Goal: Information Seeking & Learning: Check status

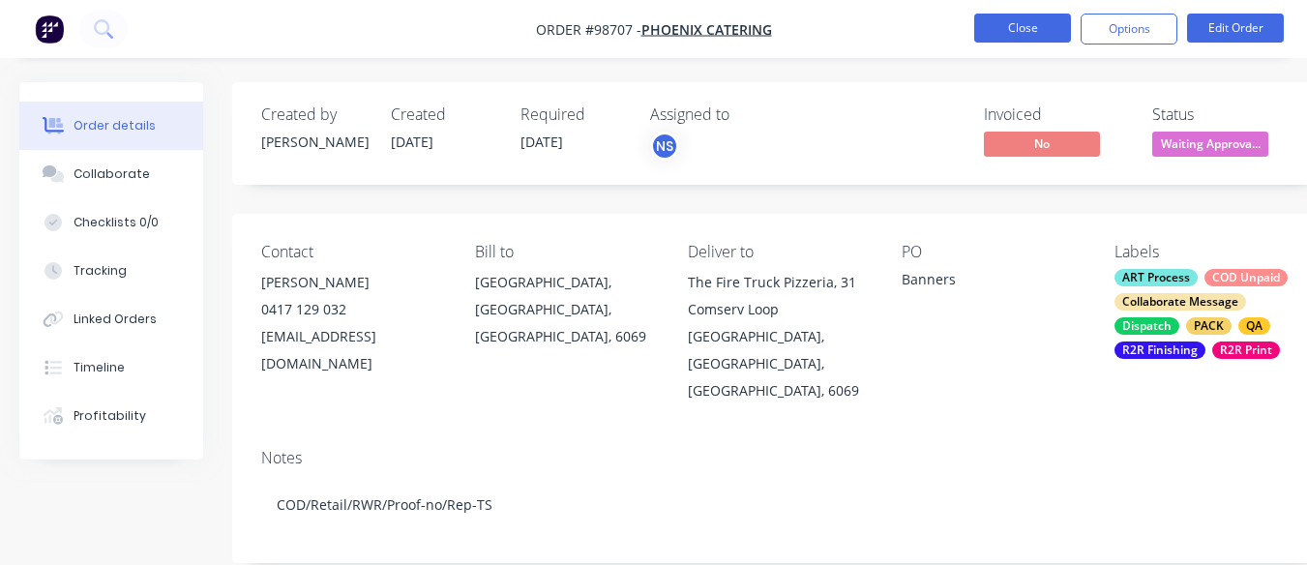
drag, startPoint x: 0, startPoint y: 0, endPoint x: 1013, endPoint y: 38, distance: 1013.8
click at [1013, 38] on button "Close" at bounding box center [1022, 28] width 97 height 29
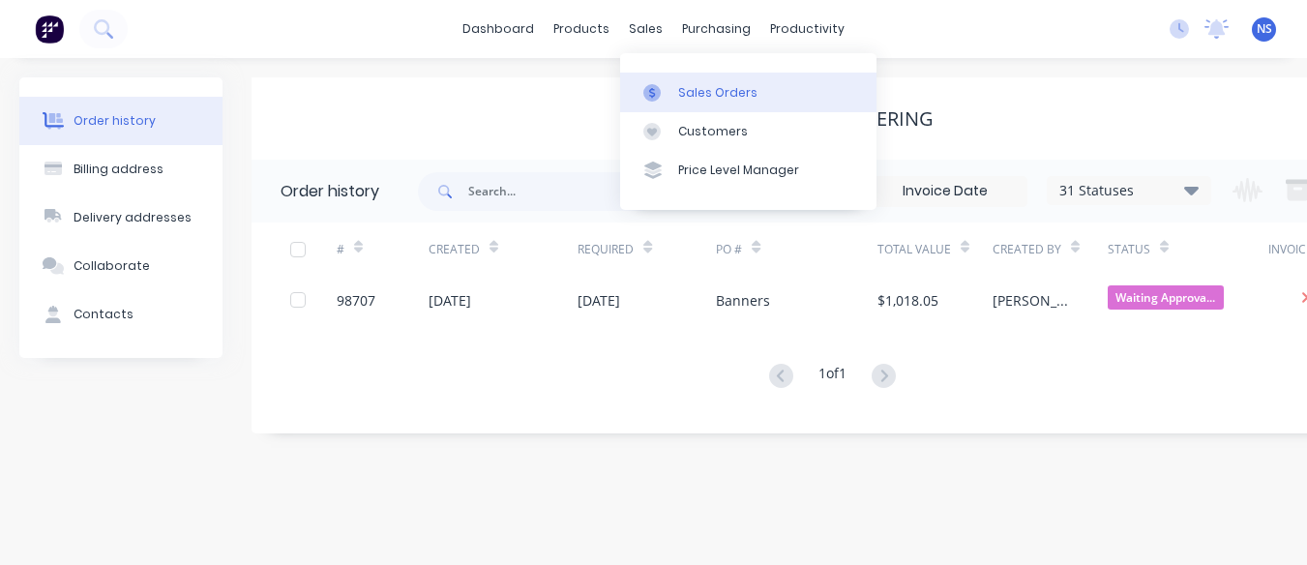
click at [698, 89] on div "Sales Orders" at bounding box center [717, 92] width 79 height 17
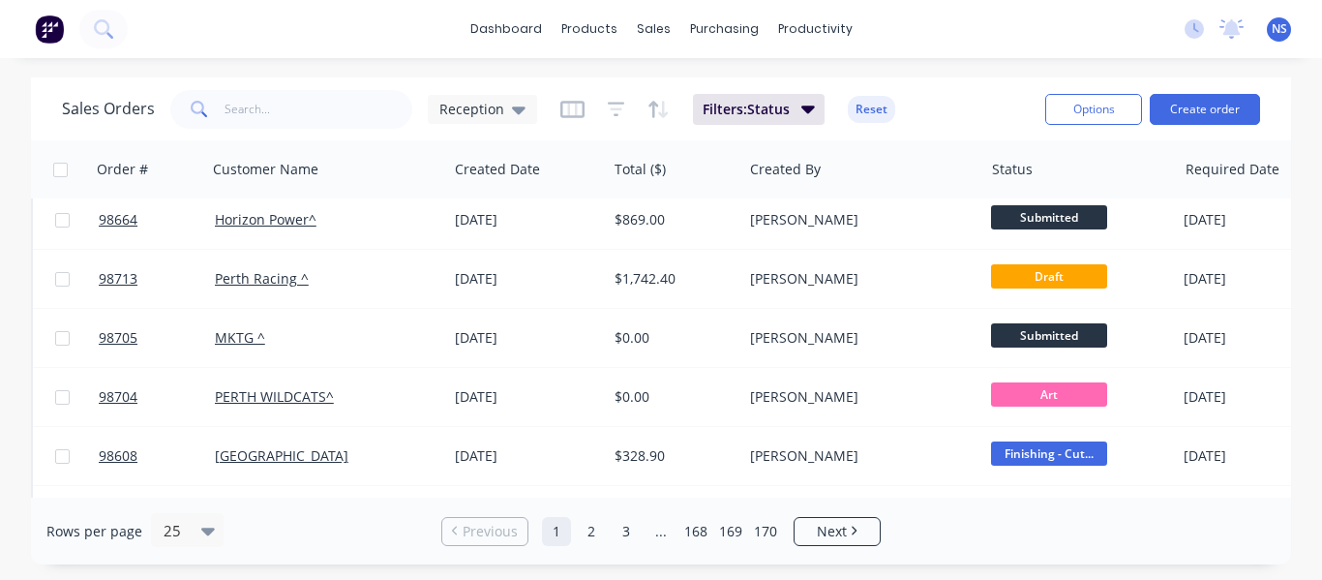
scroll to position [1186, 0]
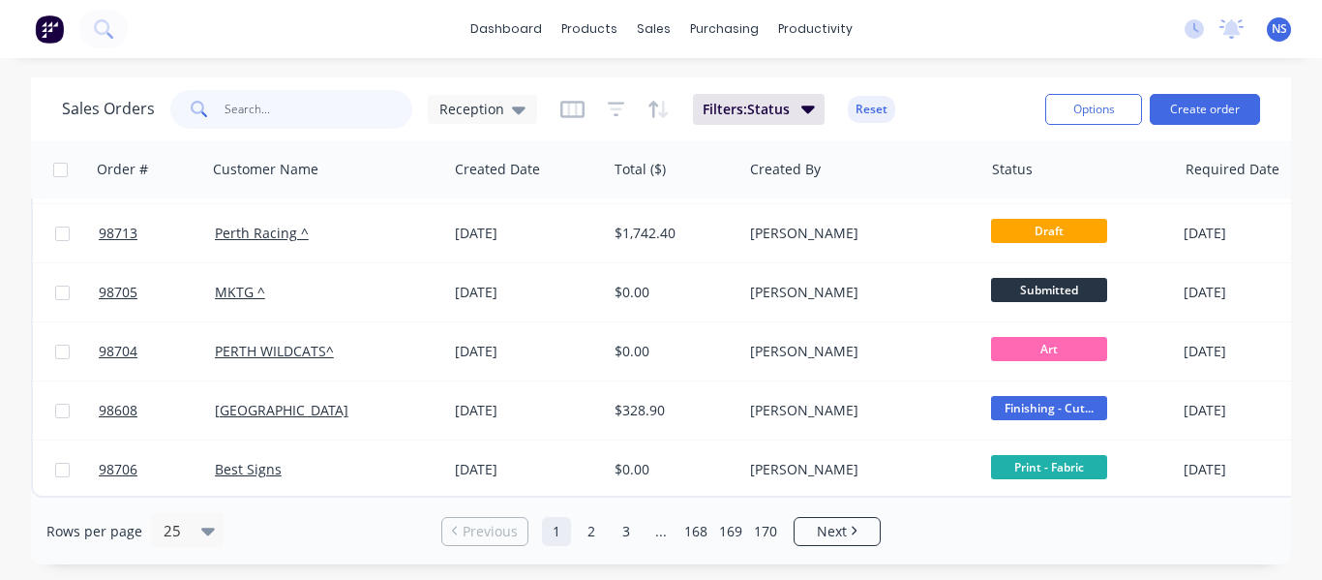
click at [312, 103] on input "text" at bounding box center [318, 109] width 189 height 39
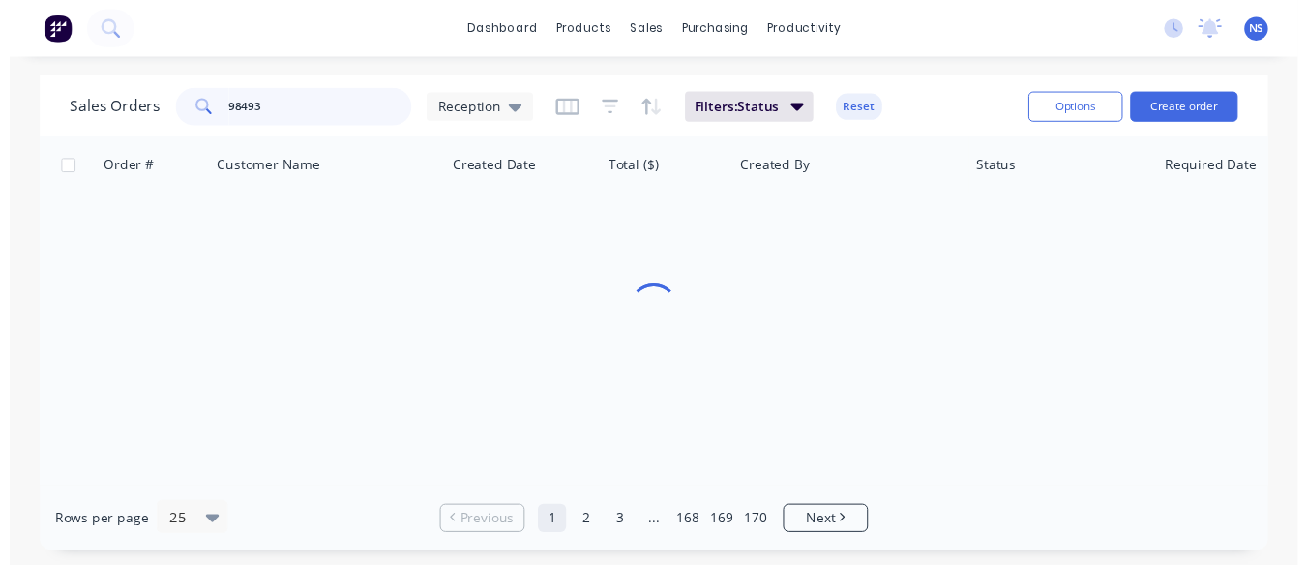
scroll to position [0, 0]
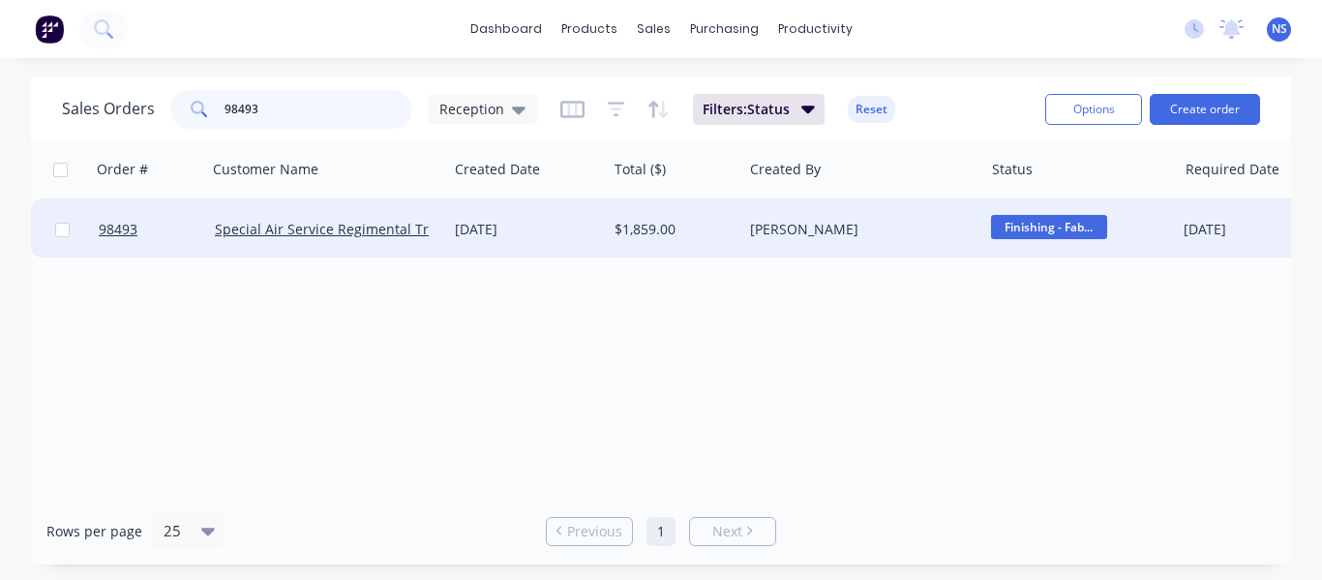
type input "98493"
click at [575, 235] on div "[DATE]" at bounding box center [527, 229] width 144 height 19
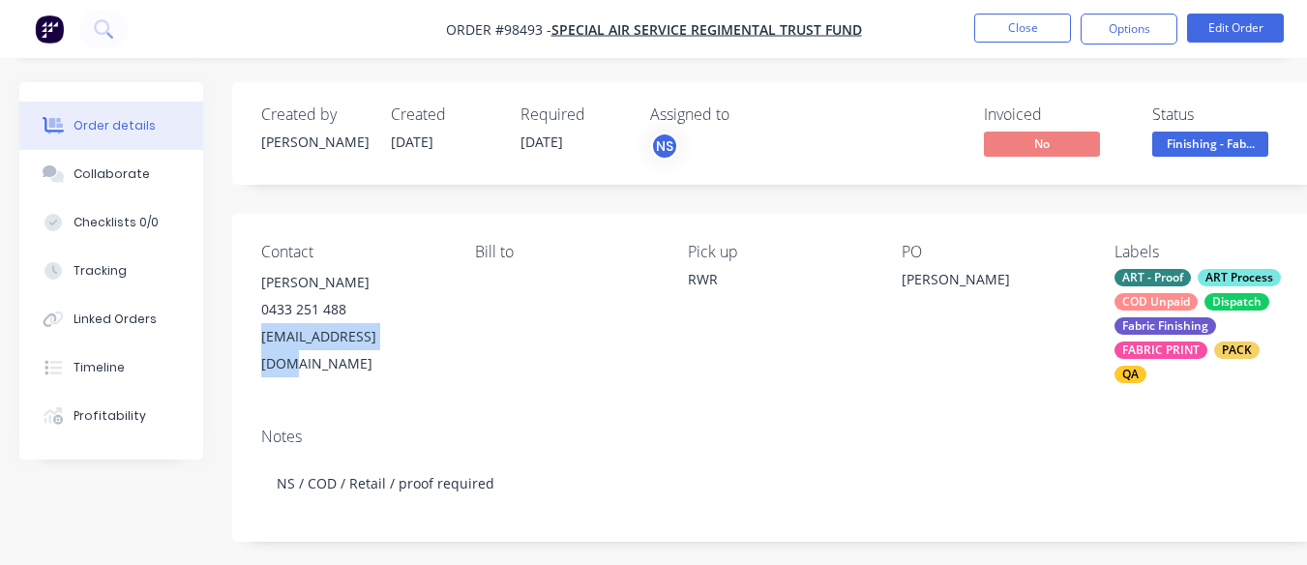
drag, startPoint x: 257, startPoint y: 331, endPoint x: 420, endPoint y: 329, distance: 162.6
click at [420, 329] on div "Contact [PERSON_NAME] [PHONE_NUMBER] [EMAIL_ADDRESS][DOMAIN_NAME] Bill to Pick …" at bounding box center [779, 313] width 1094 height 198
copy div "[EMAIL_ADDRESS][DOMAIN_NAME]"
click at [112, 168] on div "Collaborate" at bounding box center [112, 173] width 76 height 17
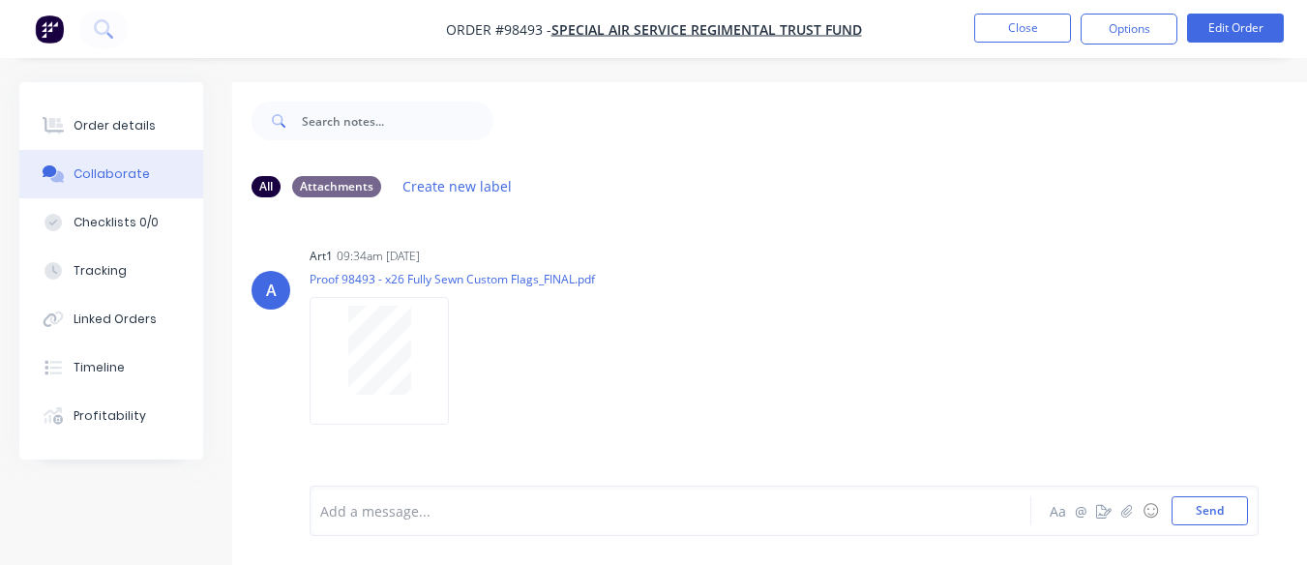
click at [405, 509] on div at bounding box center [668, 511] width 695 height 20
click at [1030, 38] on button "Close" at bounding box center [1022, 28] width 97 height 29
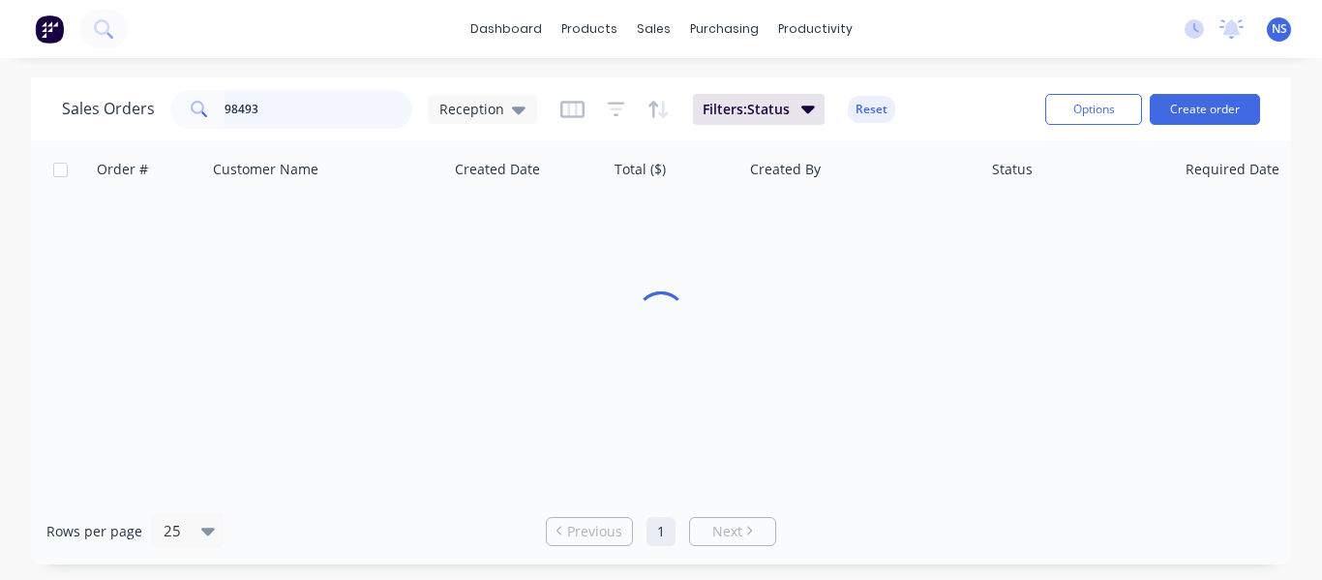
click at [316, 105] on input "98493" at bounding box center [318, 109] width 189 height 39
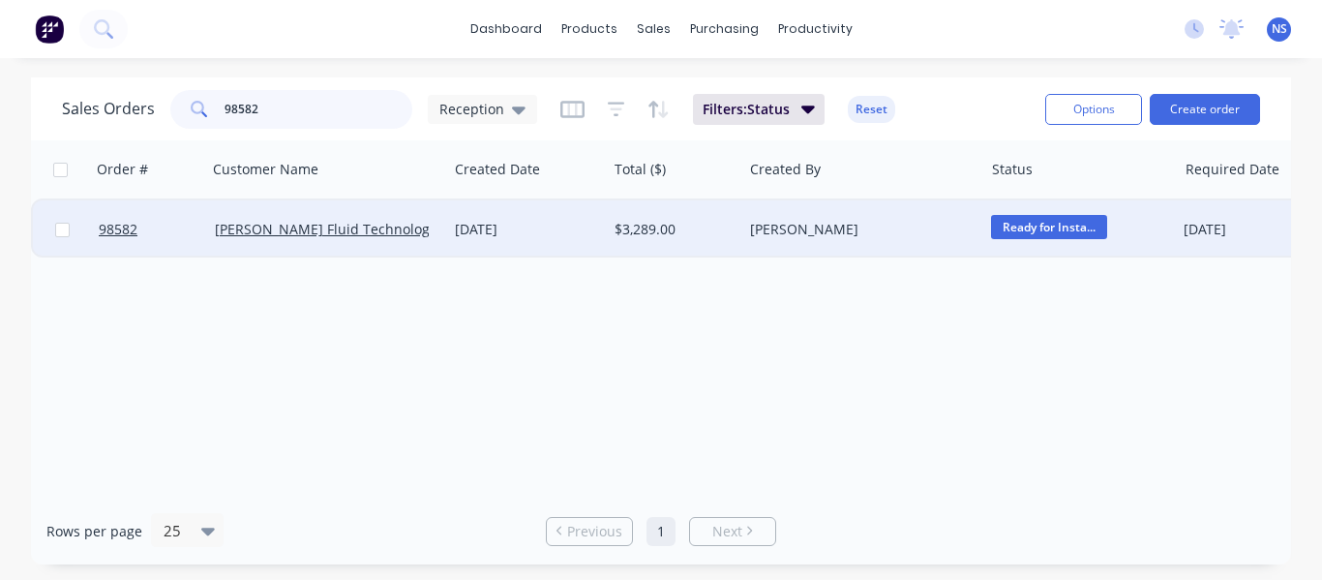
type input "98582"
click at [561, 225] on div "[DATE]" at bounding box center [527, 229] width 144 height 19
